Goal: Task Accomplishment & Management: Use online tool/utility

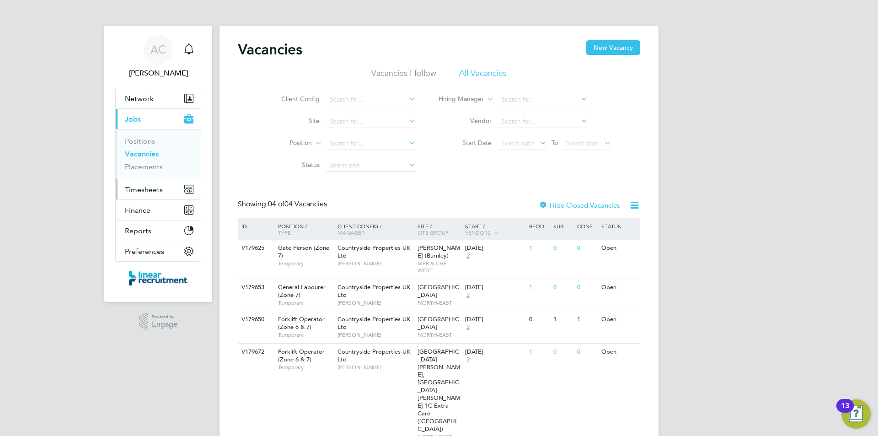
click at [147, 193] on span "Timesheets" at bounding box center [144, 189] width 38 height 9
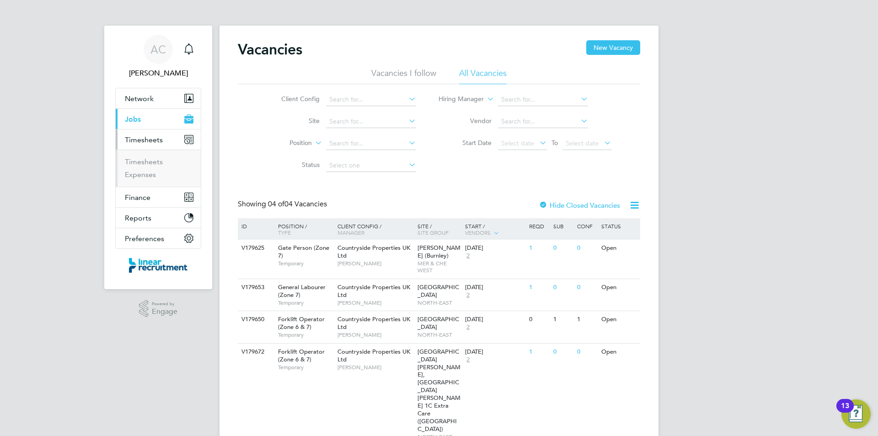
click at [144, 155] on ul "Timesheets Expenses" at bounding box center [158, 167] width 85 height 37
click at [144, 158] on link "Timesheets" at bounding box center [144, 161] width 38 height 9
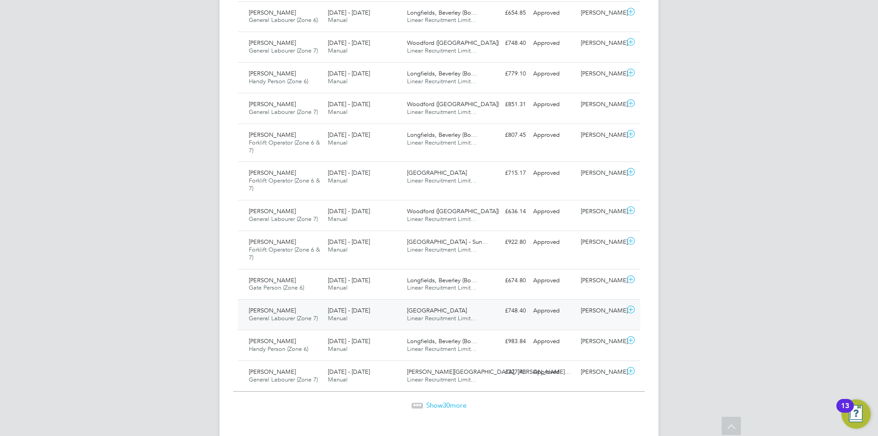
click at [293, 317] on span "General Labourer (Zone 7)" at bounding box center [283, 318] width 69 height 8
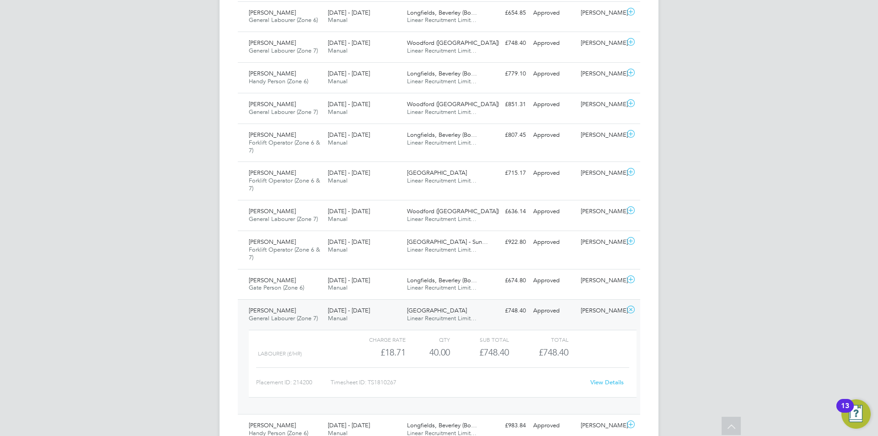
click at [603, 384] on link "View Details" at bounding box center [606, 382] width 33 height 8
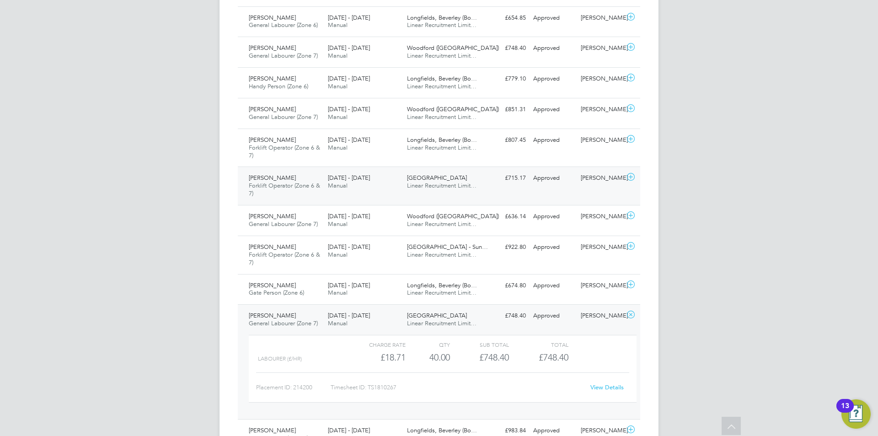
scroll to position [869, 0]
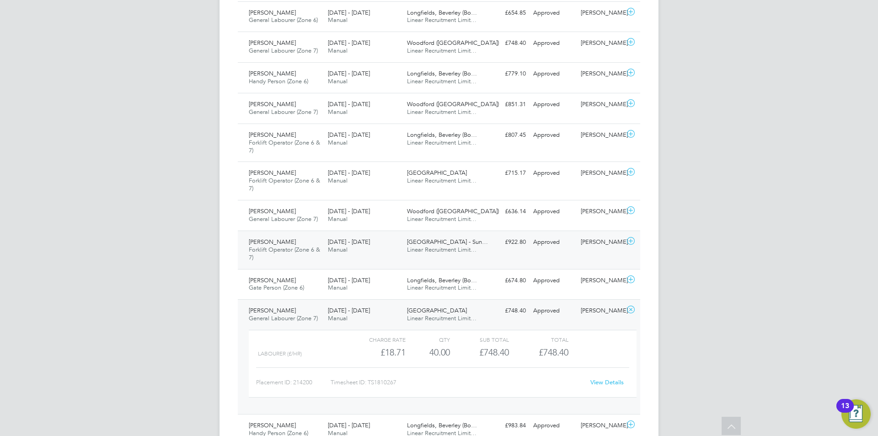
click at [292, 256] on div "Joshua Imafidon Forklift Operator (Zone 6 & 7) 25 - 31 Aug 2025" at bounding box center [284, 250] width 79 height 31
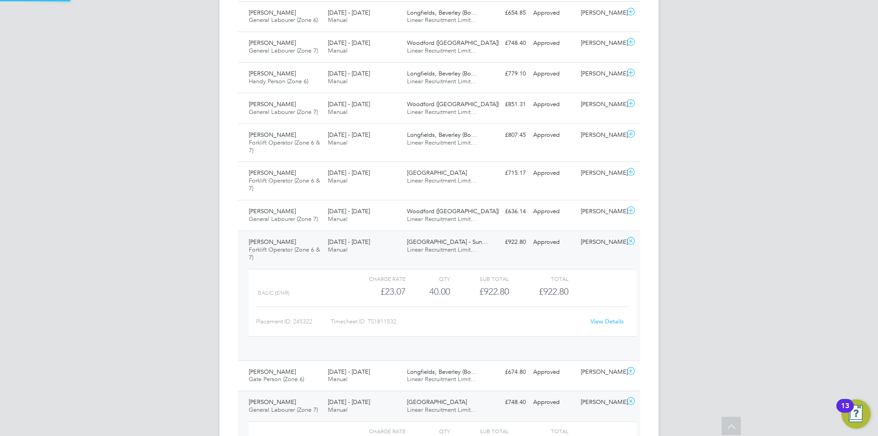
scroll to position [16, 89]
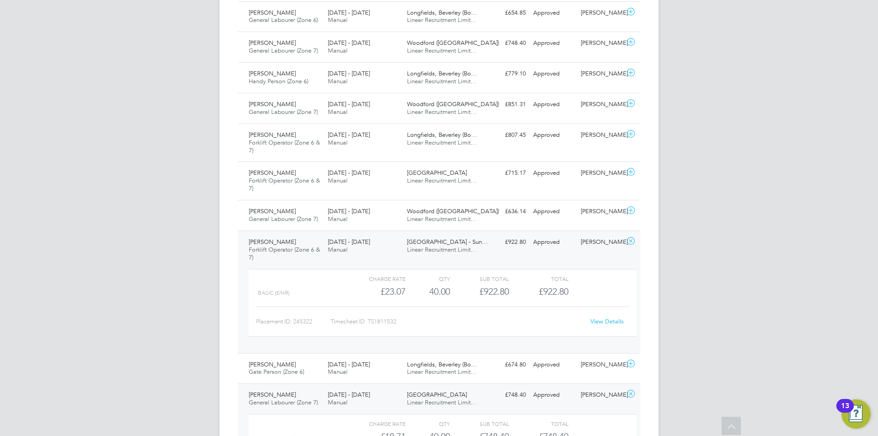
click at [602, 322] on link "View Details" at bounding box center [606, 321] width 33 height 8
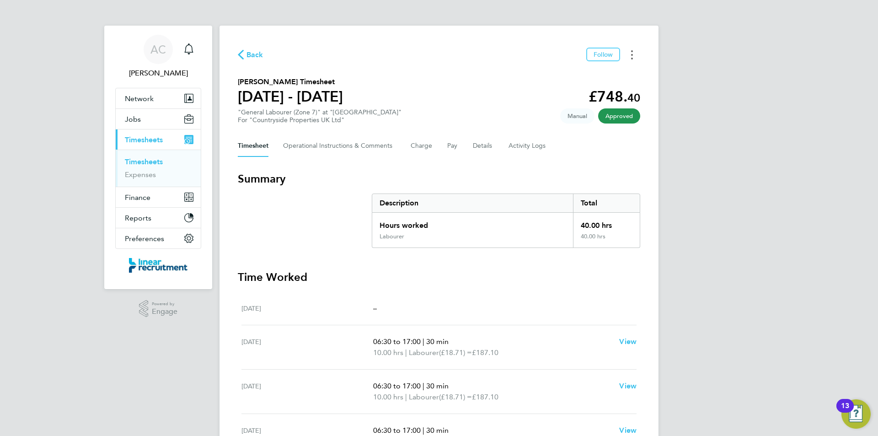
click at [631, 50] on icon "Timesheets Menu" at bounding box center [632, 54] width 2 height 9
click at [594, 79] on link "Download timesheet" at bounding box center [585, 75] width 110 height 18
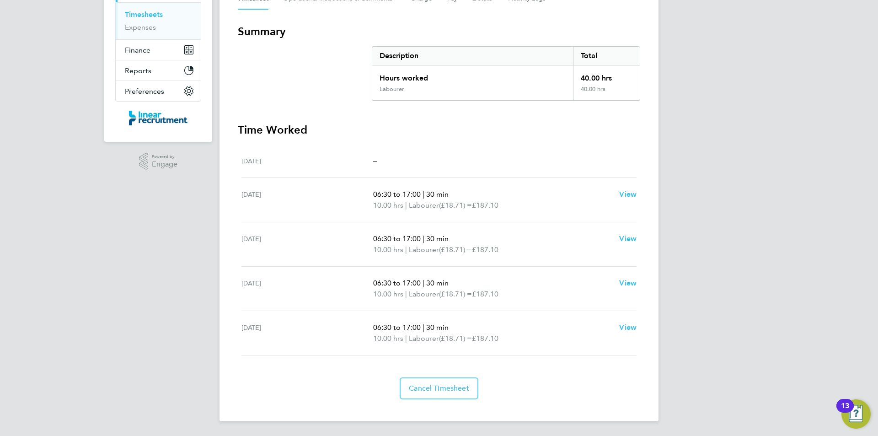
scroll to position [129, 0]
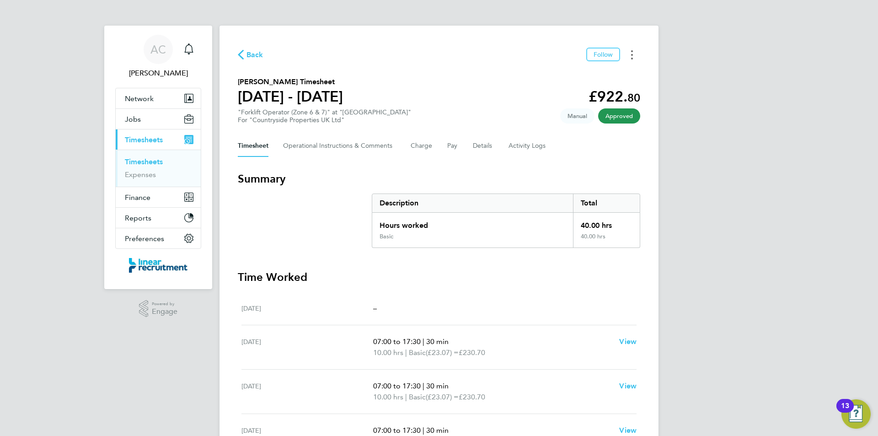
click at [638, 56] on button "Timesheets Menu" at bounding box center [632, 55] width 16 height 14
click at [563, 75] on link "Download timesheet" at bounding box center [585, 75] width 110 height 18
